Goal: Task Accomplishment & Management: Manage account settings

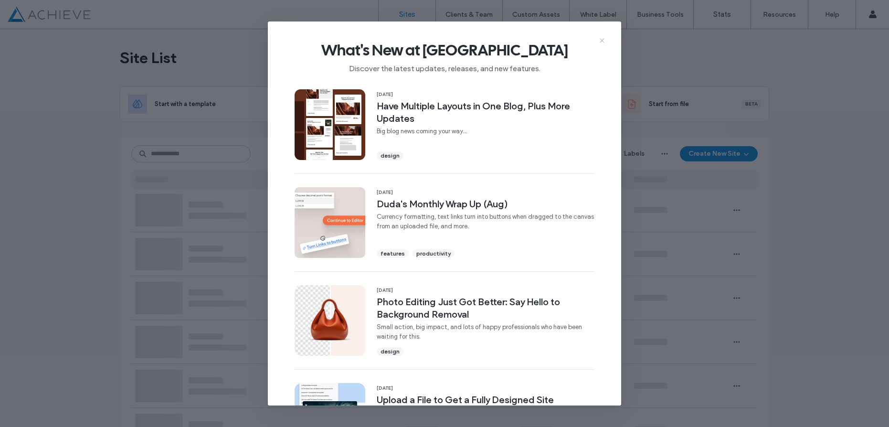
drag, startPoint x: 0, startPoint y: 0, endPoint x: 601, endPoint y: 41, distance: 602.6
click at [597, 39] on div "What's New at [GEOGRAPHIC_DATA] Discover the latest updates, releases, and new …" at bounding box center [444, 53] width 353 height 64
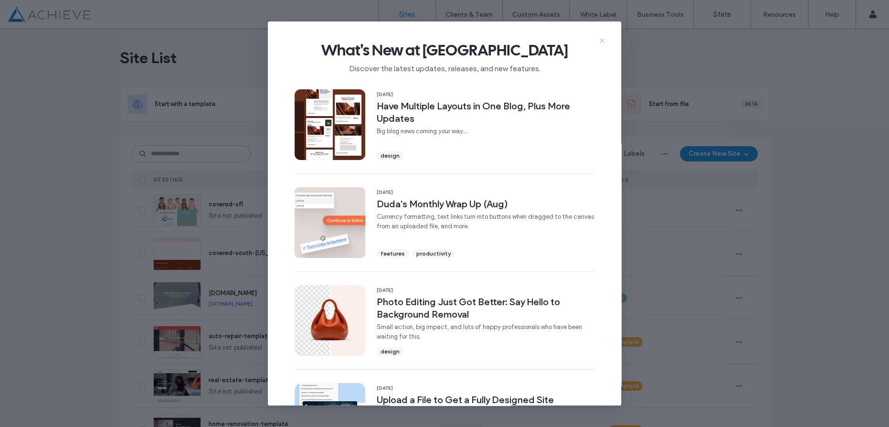
click at [601, 41] on use at bounding box center [602, 40] width 4 height 4
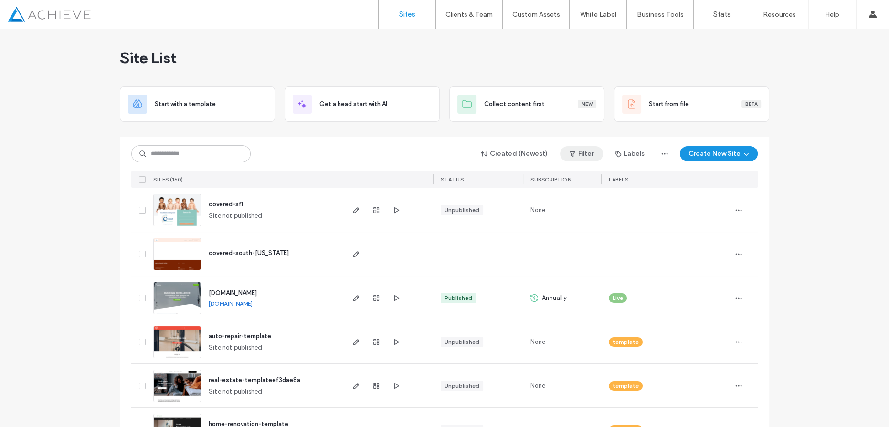
click at [581, 154] on button "Filter" at bounding box center [581, 153] width 43 height 15
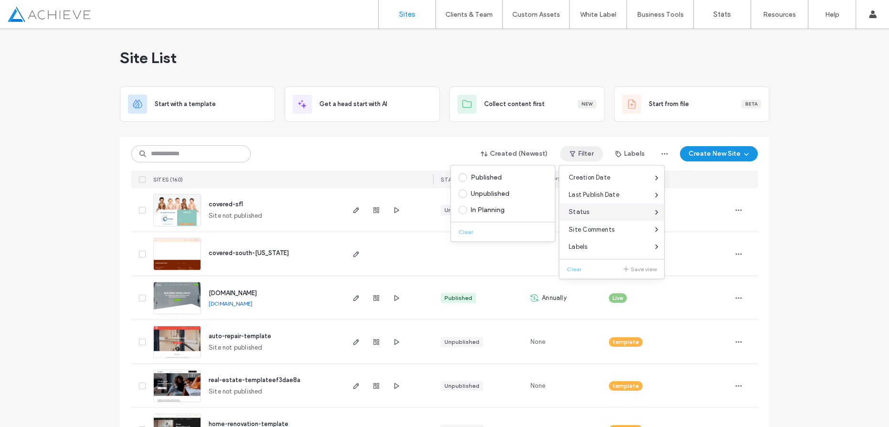
click at [583, 212] on span "Status" at bounding box center [579, 212] width 21 height 10
click at [461, 178] on span at bounding box center [462, 177] width 9 height 9
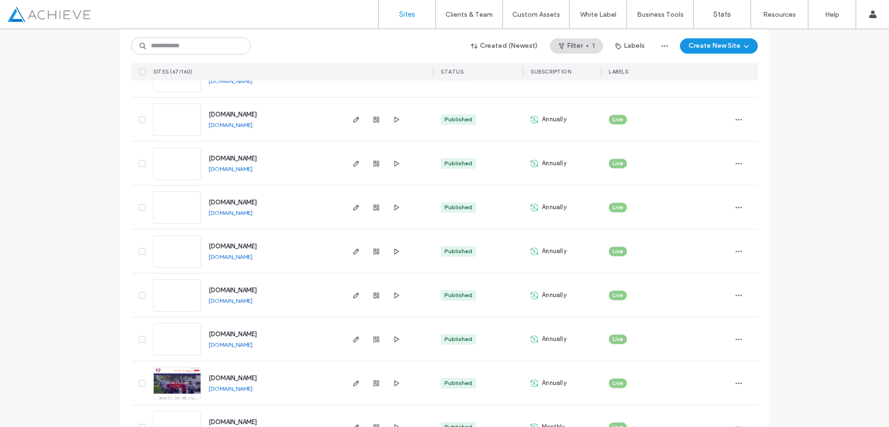
scroll to position [1674, 0]
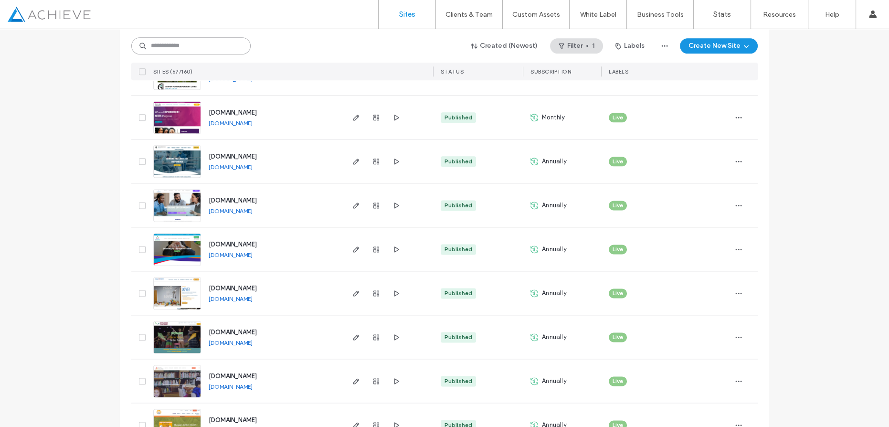
click at [182, 45] on input at bounding box center [190, 45] width 119 height 17
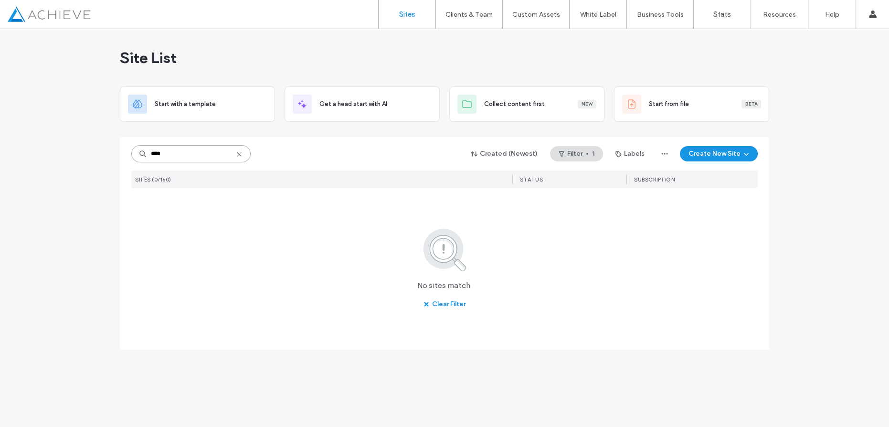
scroll to position [0, 0]
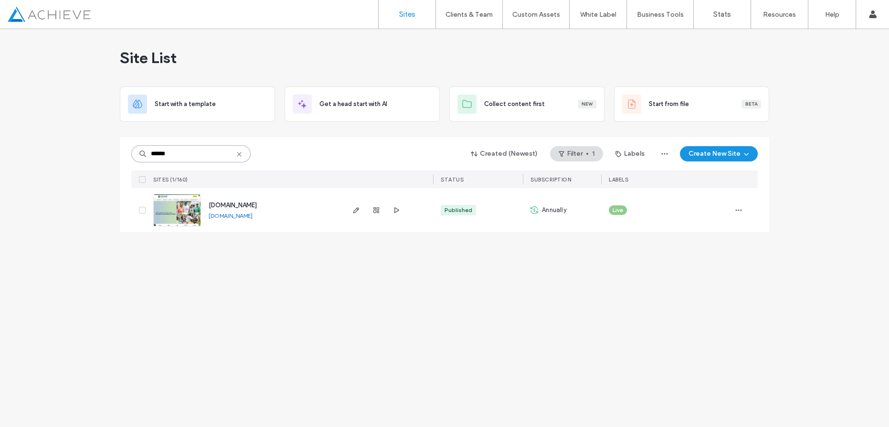
type input "******"
click at [574, 147] on div "****** Created (Newest) Filter 1 Labels Create New Site" at bounding box center [444, 154] width 627 height 18
click at [575, 154] on button "Filter 1" at bounding box center [576, 153] width 53 height 15
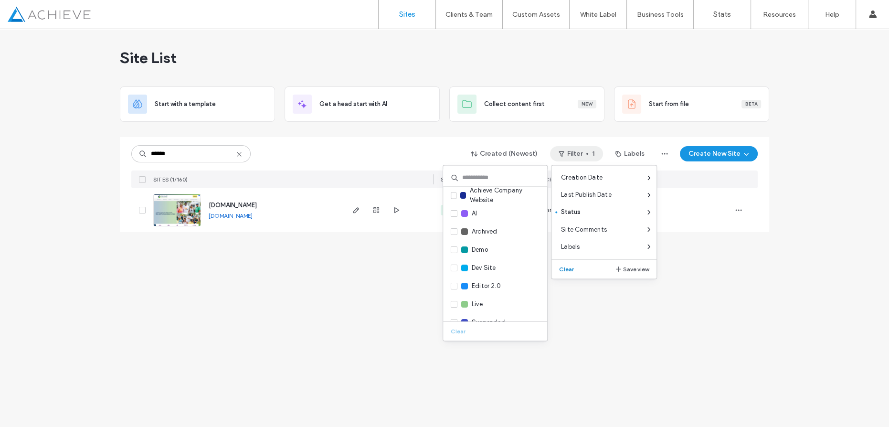
click at [564, 266] on button "Clear" at bounding box center [567, 268] width 24 height 11
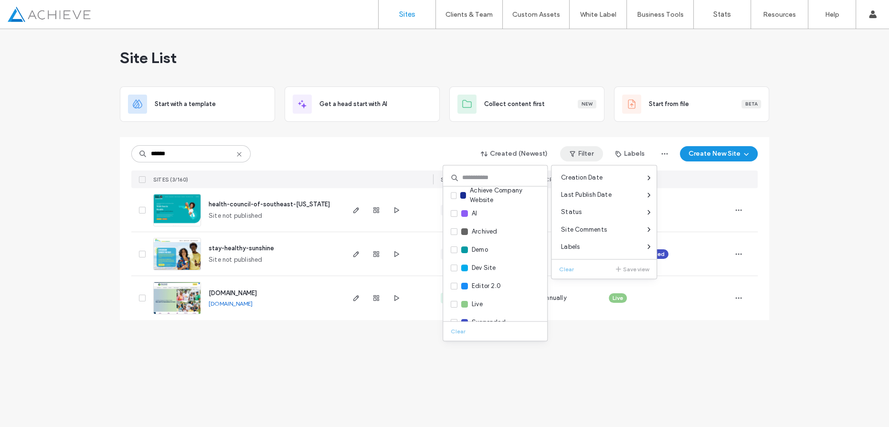
click at [65, 267] on div "Site List Start with a template Get a head start with AI Collect content first …" at bounding box center [444, 228] width 889 height 398
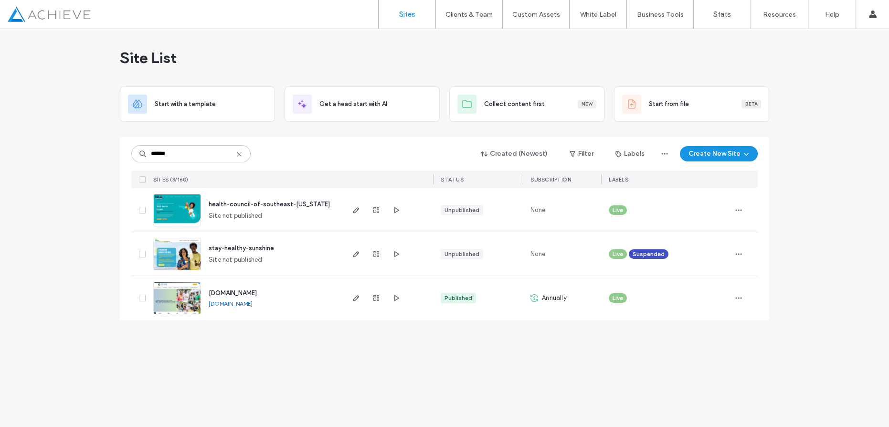
click at [237, 154] on icon at bounding box center [239, 154] width 8 height 8
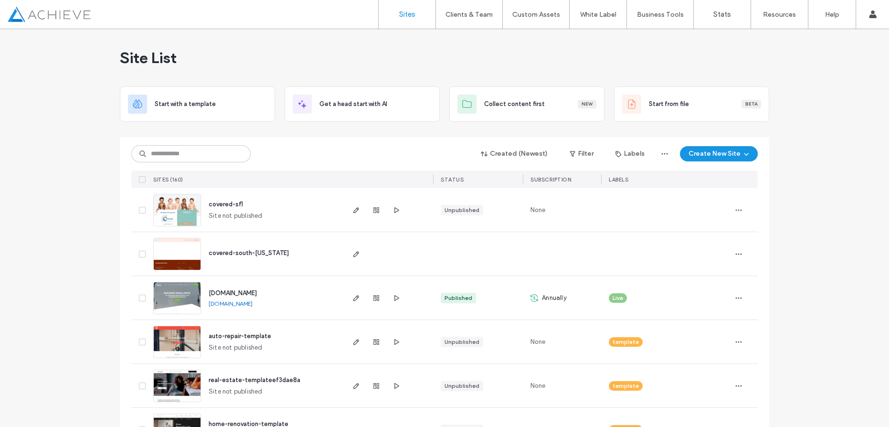
click at [577, 156] on button "Filter" at bounding box center [581, 153] width 43 height 15
click at [464, 176] on span at bounding box center [462, 177] width 9 height 9
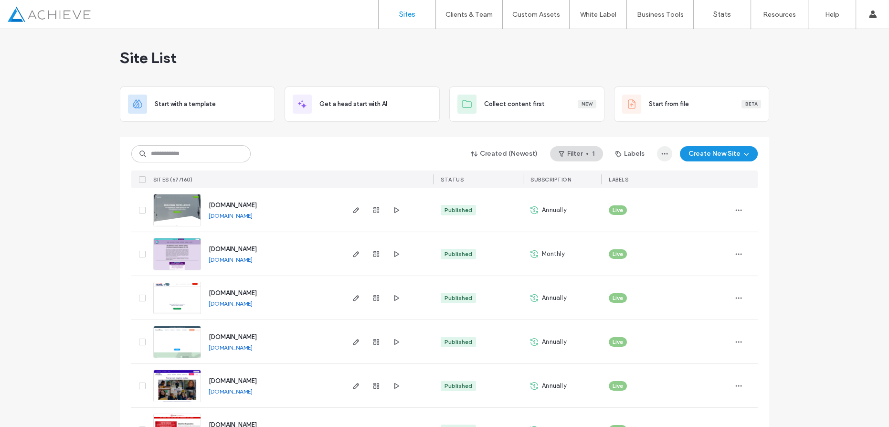
click at [666, 155] on icon "button" at bounding box center [665, 154] width 8 height 8
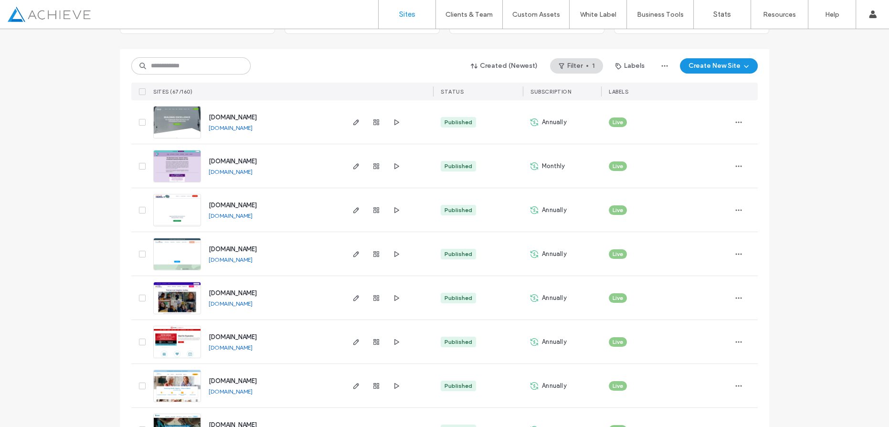
scroll to position [86, 0]
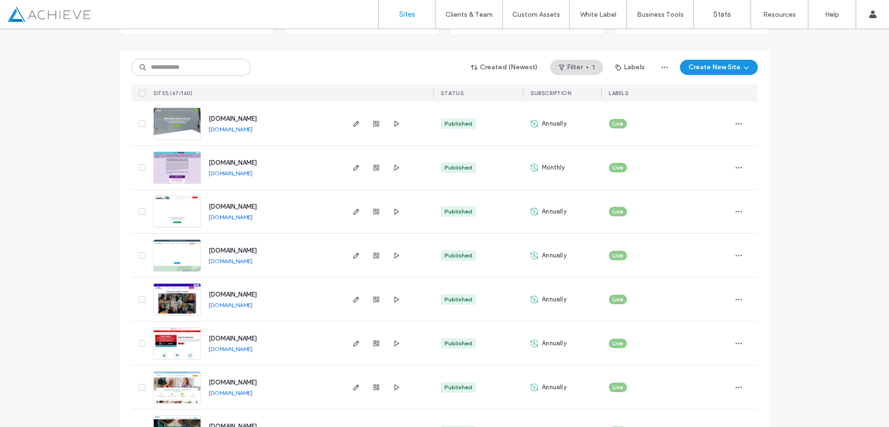
click at [304, 119] on div "[DOMAIN_NAME] [DOMAIN_NAME]" at bounding box center [272, 123] width 142 height 43
click at [739, 123] on span "button" at bounding box center [738, 123] width 15 height 15
click at [215, 173] on link "[DOMAIN_NAME]" at bounding box center [231, 173] width 44 height 7
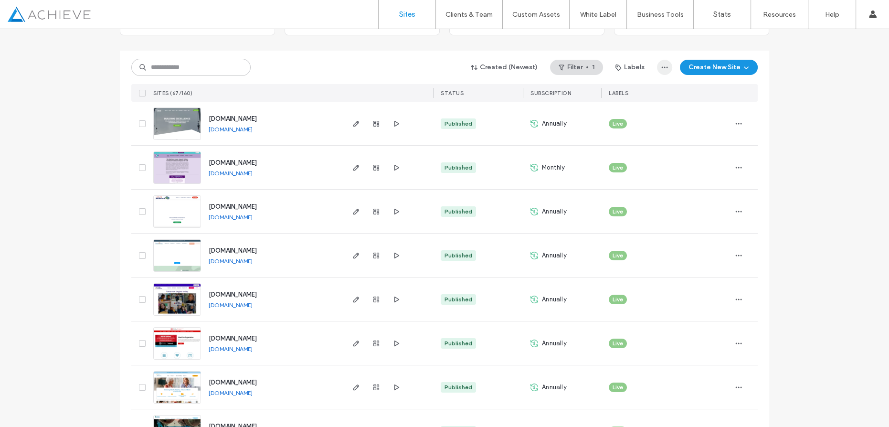
click at [662, 64] on icon "button" at bounding box center [665, 68] width 8 height 8
click at [636, 89] on span "Export to CSV" at bounding box center [626, 92] width 42 height 10
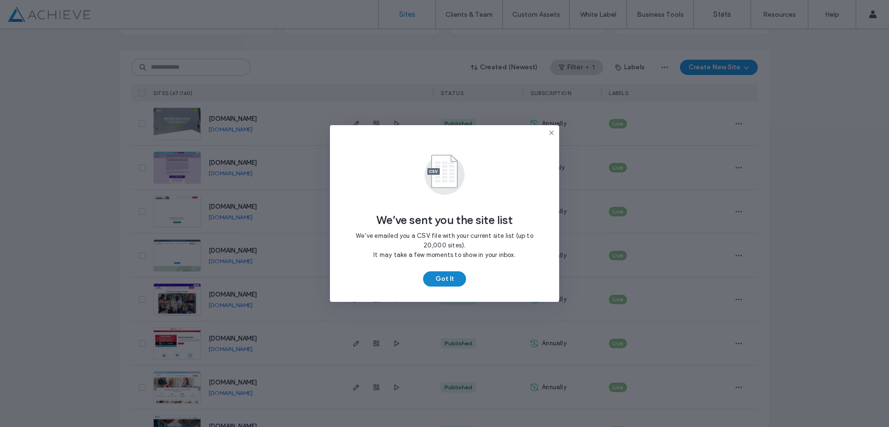
click at [449, 281] on button "Got It" at bounding box center [444, 278] width 43 height 15
